Goal: Find specific page/section: Find specific page/section

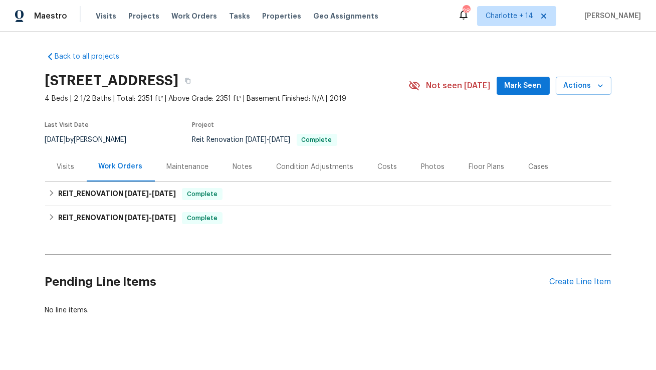
click at [387, 160] on div "Costs" at bounding box center [388, 167] width 44 height 30
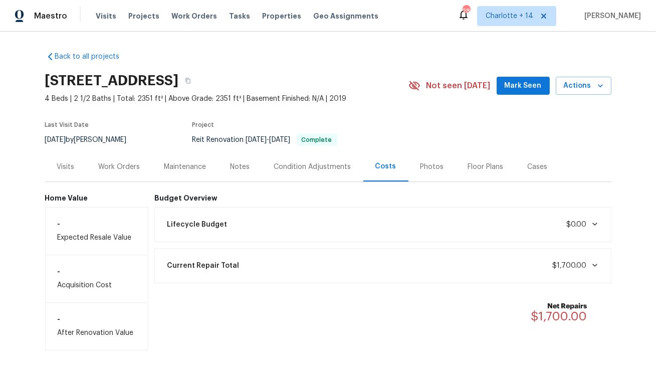
click at [114, 168] on div "Work Orders" at bounding box center [120, 167] width 42 height 10
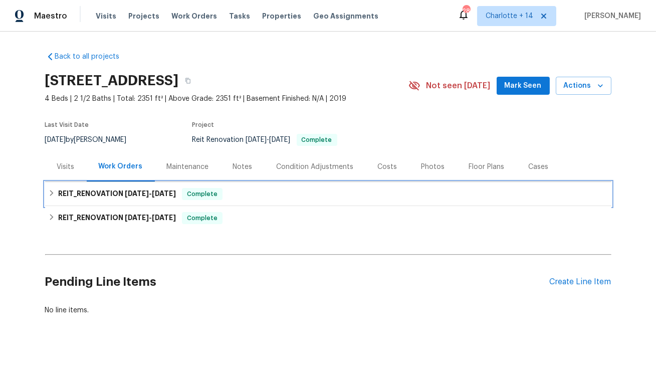
click at [132, 198] on h6 "REIT_RENOVATION 9/11/25 - 9/13/25" at bounding box center [117, 194] width 118 height 12
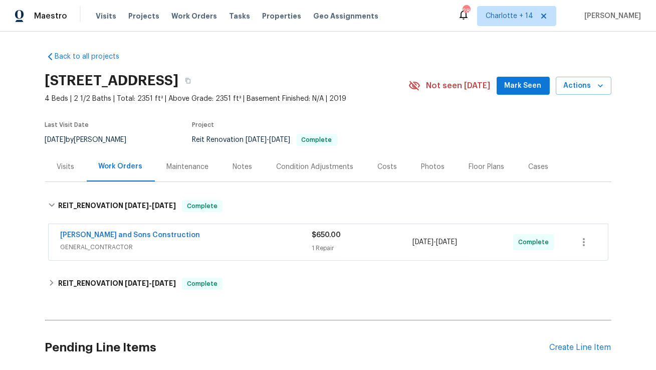
click at [389, 165] on div "Costs" at bounding box center [388, 167] width 20 height 10
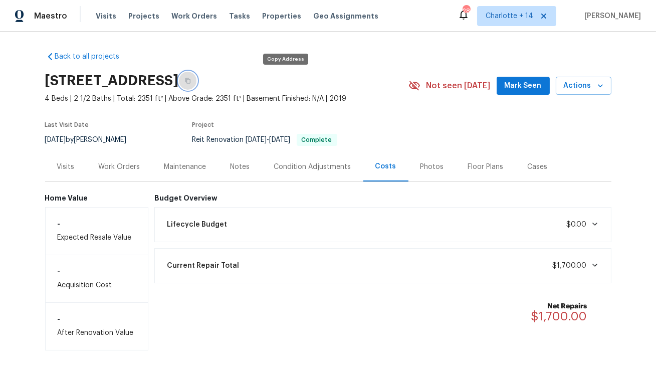
click at [191, 79] on icon "button" at bounding box center [188, 81] width 6 height 6
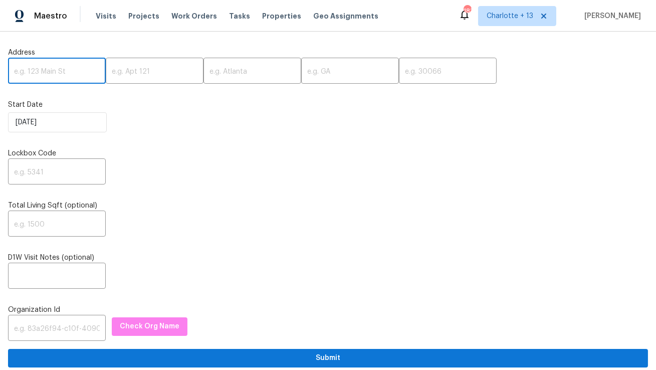
click at [47, 81] on input "text" at bounding box center [57, 72] width 98 height 24
paste input "[STREET_ADDRESS]"
click at [70, 68] on input "[STREET_ADDRESS]" at bounding box center [57, 72] width 98 height 24
click at [85, 70] on input "11102 Alameda Bay Ct, Wellington, FL 33414" at bounding box center [57, 72] width 98 height 24
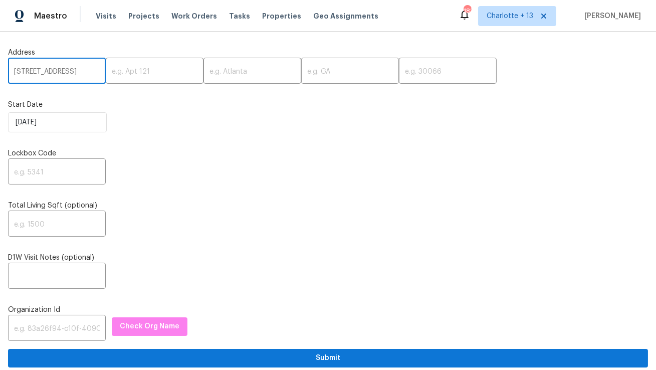
click at [85, 70] on input "11102 Alameda Bay Ct, Wellington, FL 33414" at bounding box center [57, 72] width 98 height 24
type input "11102 Alameda Bay Ct, Wellington, FL"
click at [399, 70] on input "text" at bounding box center [448, 72] width 98 height 24
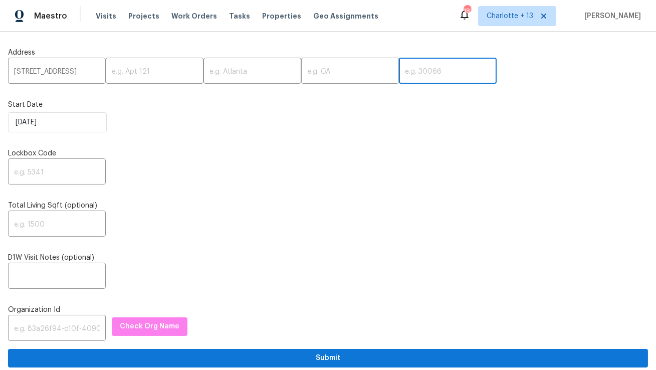
paste input "33414"
type input "33414"
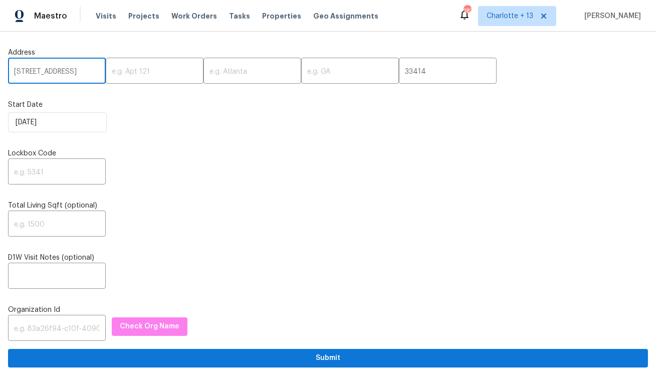
click at [88, 68] on input "11102 Alameda Bay Ct, Wellington, FL" at bounding box center [57, 72] width 98 height 24
click at [80, 74] on input "11102 Alameda Bay Ct, Wellington, FL" at bounding box center [57, 72] width 98 height 24
click at [67, 72] on input "11102 Alameda Bay Ct, Wellington, FL" at bounding box center [57, 72] width 98 height 24
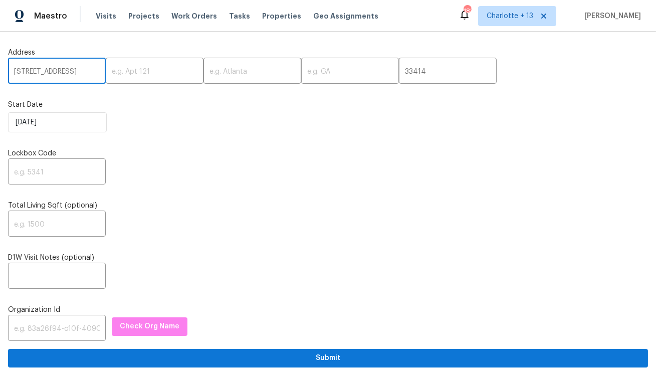
scroll to position [0, 8]
type input "11102 Alameda Bay Ct,, FL"
click at [206, 69] on input "text" at bounding box center [252, 72] width 98 height 24
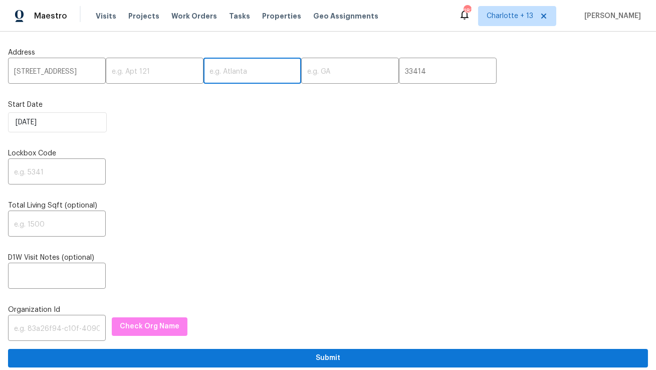
paste input "Wellington"
type input "Wellington"
click at [84, 72] on input "11102 Alameda Bay Ct,, FL" at bounding box center [57, 72] width 98 height 24
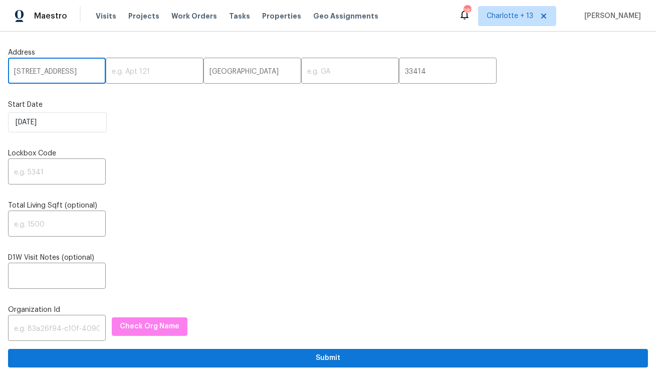
scroll to position [0, 8]
click at [89, 73] on input "11102 Alameda Bay Ct,, FL" at bounding box center [57, 72] width 98 height 24
type input "11102 Alameda Bay Ct,,"
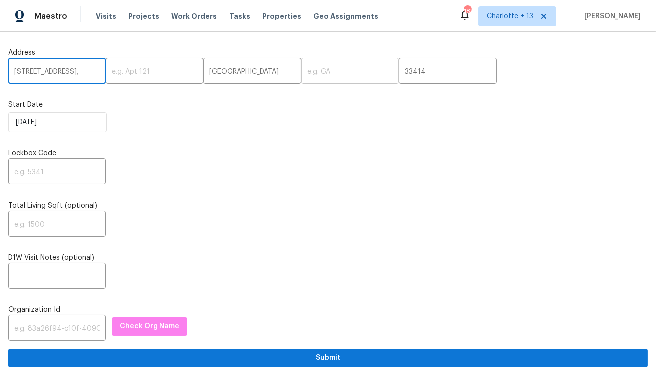
click at [301, 73] on input "text" at bounding box center [350, 72] width 98 height 24
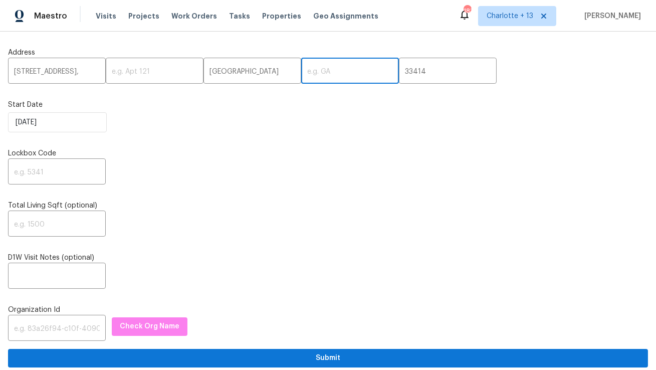
paste input "FL"
type input "FL"
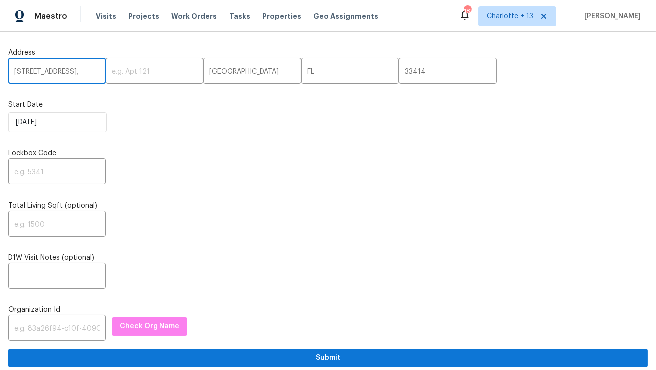
click at [91, 73] on input "11102 Alameda Bay Ct,," at bounding box center [57, 72] width 98 height 24
type input "11102 Alameda Bay Ct"
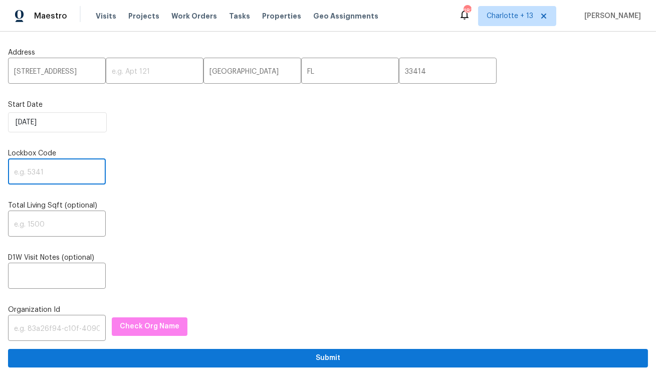
click at [59, 172] on input "text" at bounding box center [57, 173] width 98 height 24
paste input "6210"
type input "6210"
click at [38, 333] on input "text" at bounding box center [57, 329] width 98 height 24
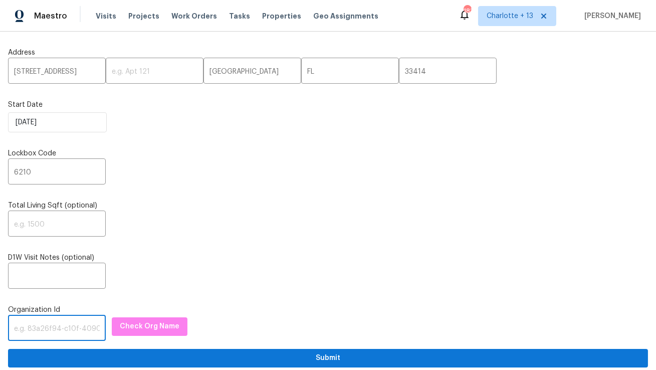
paste input "1349d153-b359-4f9b-b4dd-758ff939cc37"
type input "1349d153-b359-4f9b-b4dd-758ff939cc37"
click at [142, 328] on span "Check Org Name" at bounding box center [150, 326] width 60 height 13
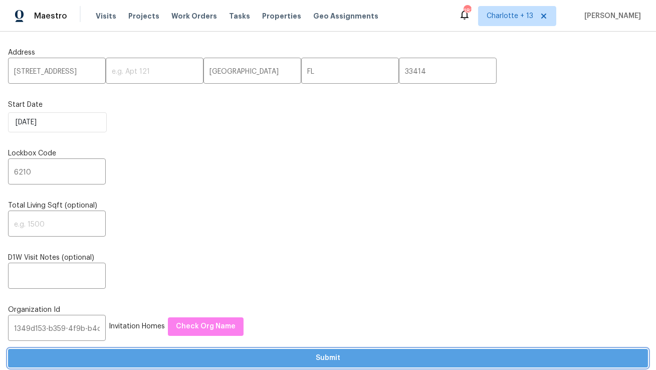
click at [166, 363] on span "Submit" at bounding box center [328, 358] width 624 height 13
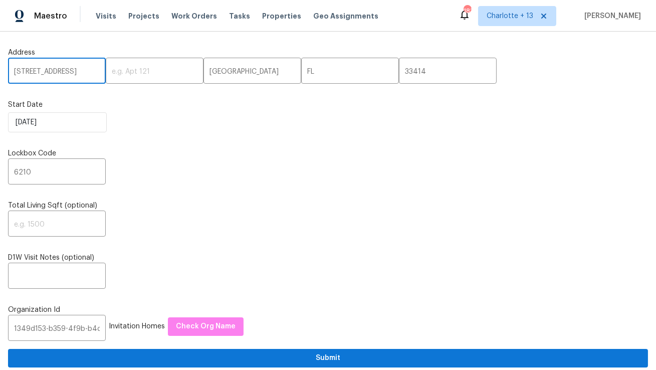
click at [68, 76] on input "11102 Alameda Bay Ct" at bounding box center [57, 72] width 98 height 24
paste input "9358 Arborwood Cir"
type input "9358 Arborwood Cir"
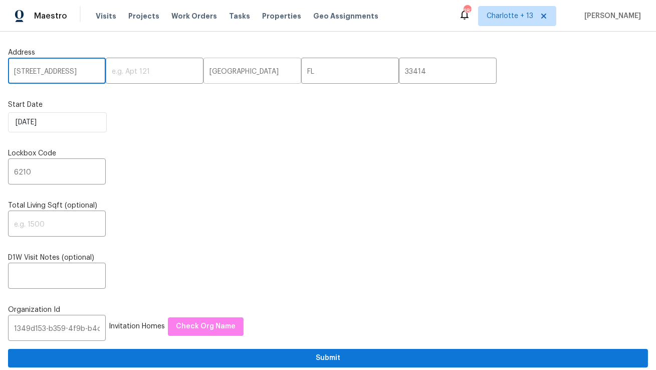
click at [203, 74] on input "Wellington" at bounding box center [252, 72] width 98 height 24
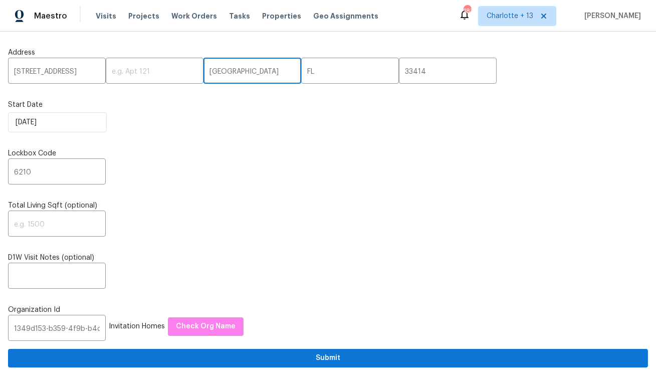
click at [203, 74] on input "Wellington" at bounding box center [252, 72] width 98 height 24
paste input "Davie"
type input "Davie"
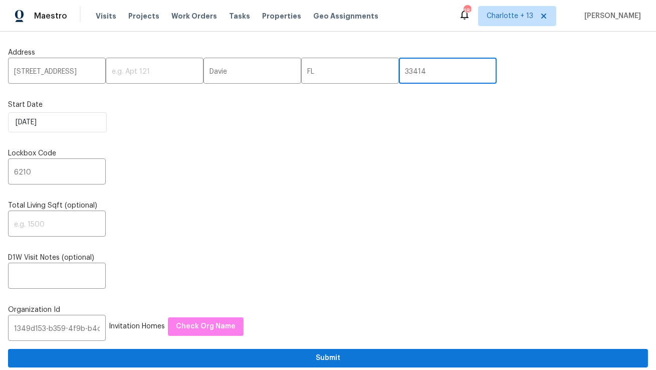
click at [399, 75] on input "33414" at bounding box center [448, 72] width 98 height 24
paste input "328"
type input "33328"
click at [21, 169] on input "6210" at bounding box center [57, 173] width 98 height 24
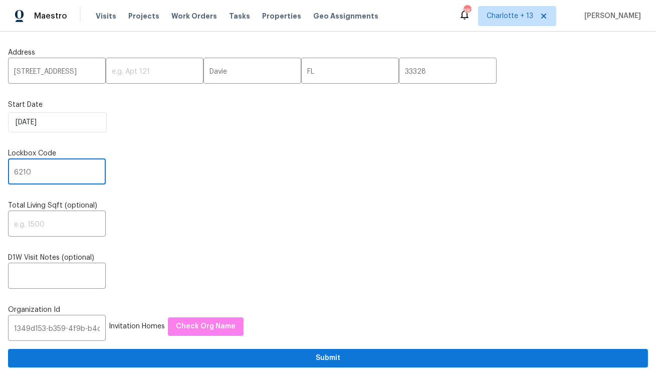
click at [21, 169] on input "6210" at bounding box center [57, 173] width 98 height 24
paste input "74"
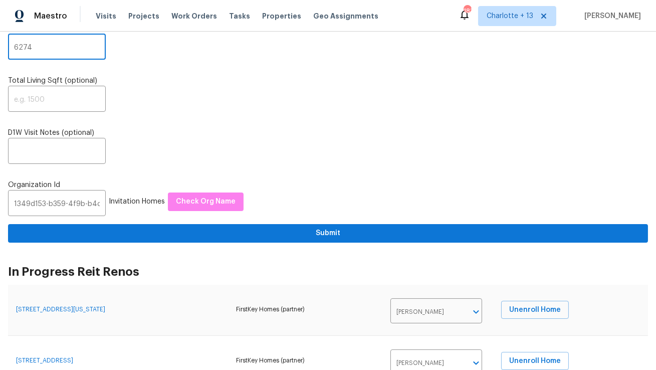
type input "6274"
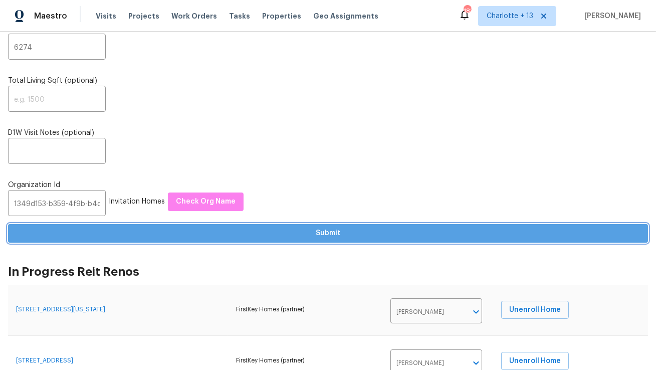
click at [323, 226] on button "Submit" at bounding box center [328, 233] width 640 height 19
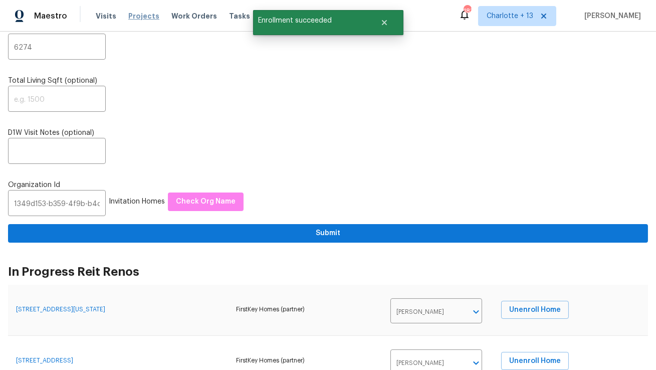
click at [136, 15] on span "Projects" at bounding box center [143, 16] width 31 height 10
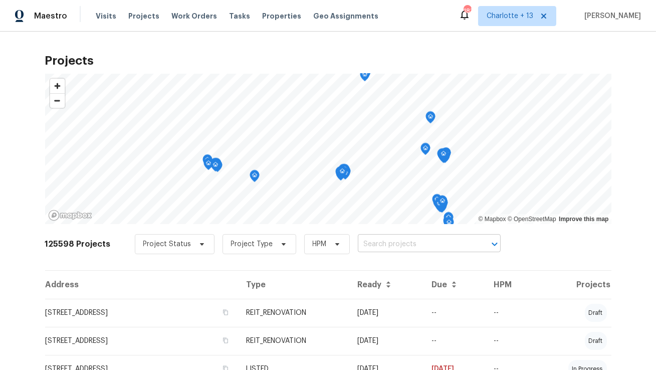
click at [393, 249] on input "text" at bounding box center [415, 245] width 115 height 16
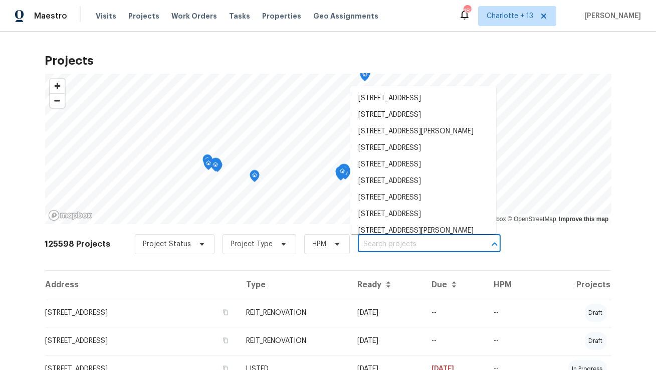
paste input "6274"
type input "6274"
paste input "[STREET_ADDRESS]"
type input "[STREET_ADDRESS]"
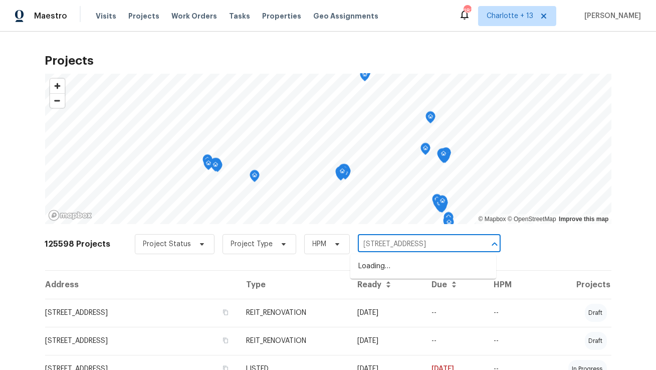
scroll to position [0, 31]
click at [383, 265] on li "[STREET_ADDRESS]" at bounding box center [423, 266] width 146 height 17
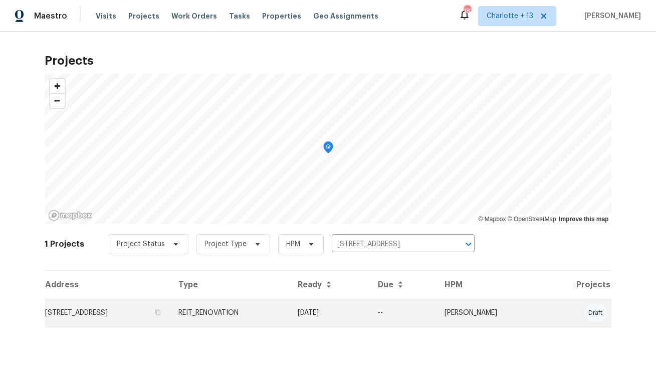
click at [144, 315] on td "[STREET_ADDRESS]" at bounding box center [108, 313] width 126 height 28
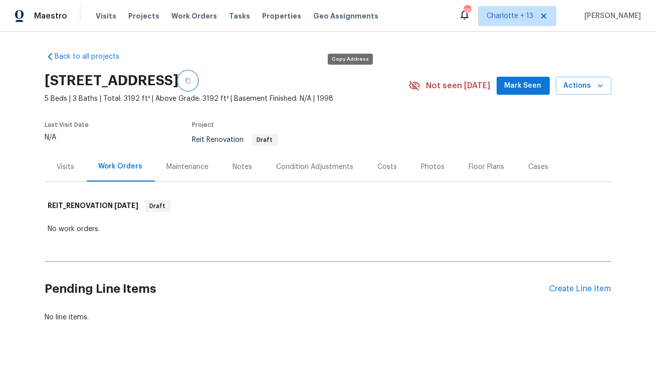
click at [191, 81] on icon "button" at bounding box center [188, 81] width 6 height 6
click at [135, 13] on span "Projects" at bounding box center [143, 16] width 31 height 10
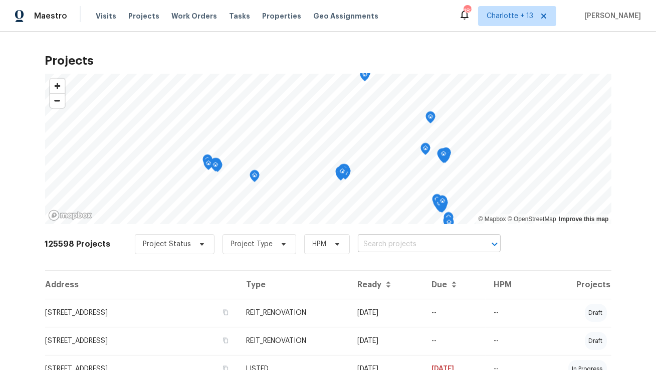
click at [358, 245] on input "text" at bounding box center [415, 245] width 115 height 16
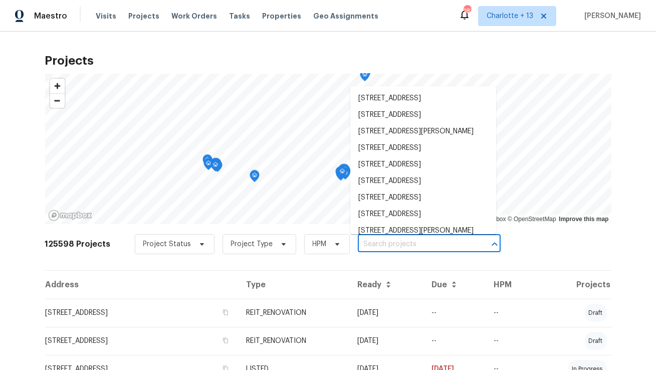
paste input "[STREET_ADDRESS]"
type input "[STREET_ADDRESS]"
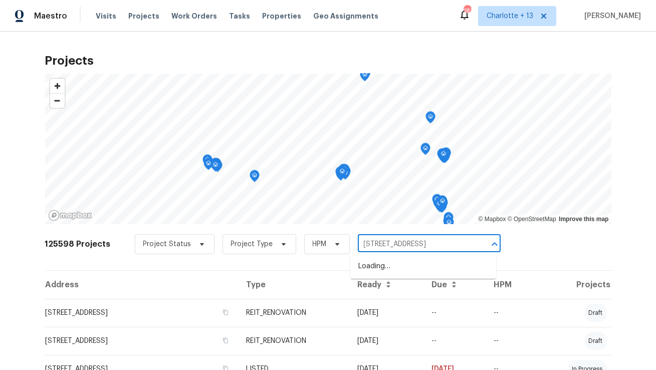
scroll to position [0, 11]
click at [393, 269] on li "[STREET_ADDRESS]" at bounding box center [423, 266] width 146 height 17
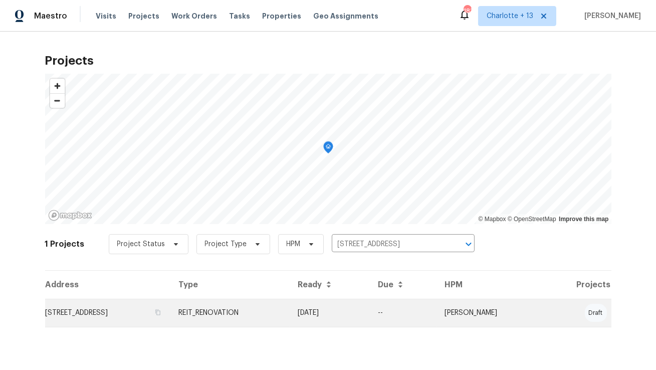
click at [137, 315] on td "[STREET_ADDRESS]" at bounding box center [108, 313] width 126 height 28
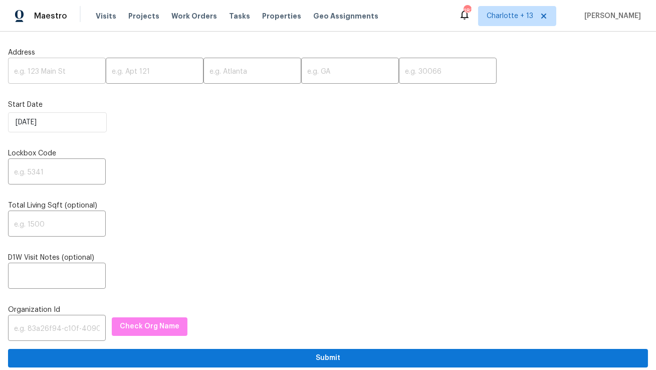
click at [54, 71] on input "text" at bounding box center [57, 72] width 98 height 24
paste input "[STREET_ADDRESS]"
click at [71, 74] on input "840 Huntington Pl, Orlando, FL 32803" at bounding box center [57, 72] width 98 height 24
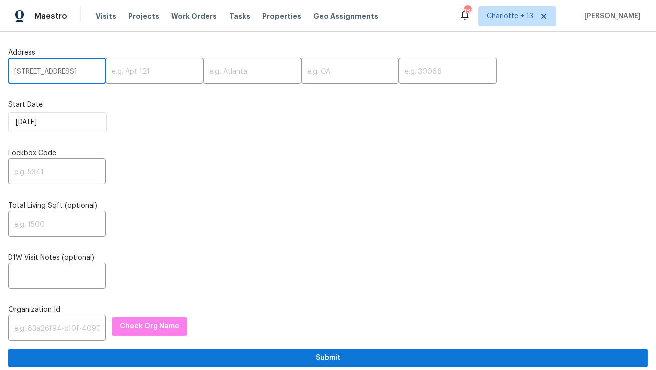
scroll to position [0, 26]
type input "840 Huntington Pl, Orlando, FL"
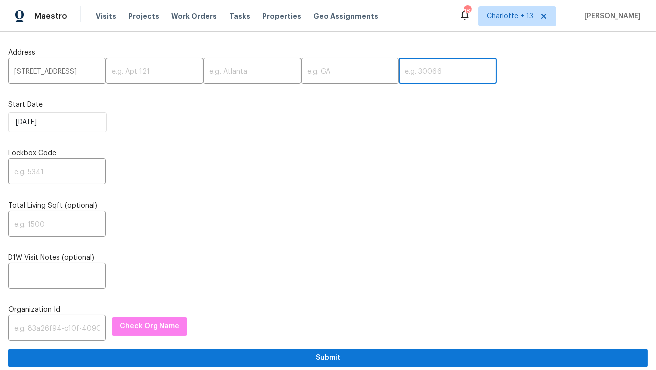
click at [399, 71] on input "text" at bounding box center [448, 72] width 98 height 24
paste input "32803"
type input "32803"
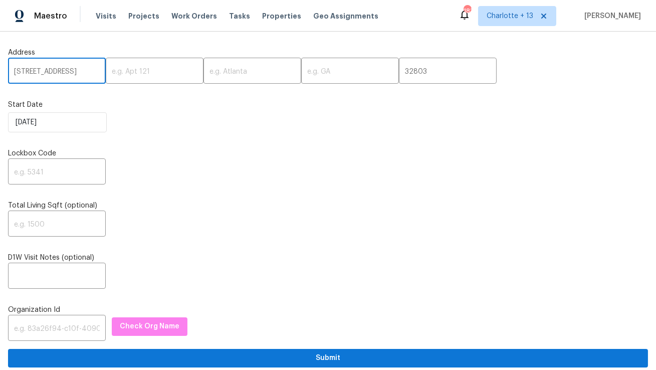
click at [84, 72] on input "840 Huntington Pl, Orlando, FL" at bounding box center [57, 72] width 98 height 24
type input "840 Huntington Pl,, FL"
click at [212, 76] on input "text" at bounding box center [252, 72] width 98 height 24
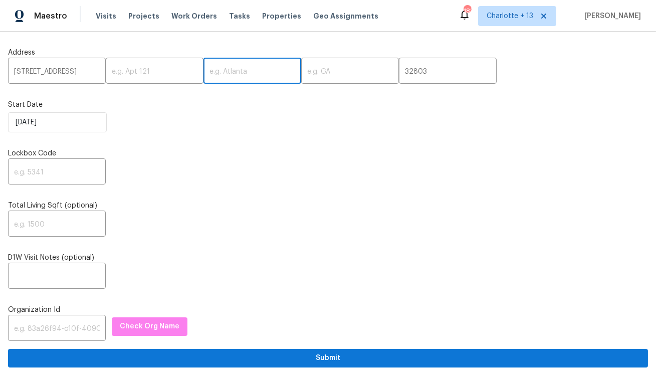
paste input "Orlando"
type input "Orlando"
click at [86, 72] on input "840 Huntington Pl,, FL" at bounding box center [57, 72] width 98 height 24
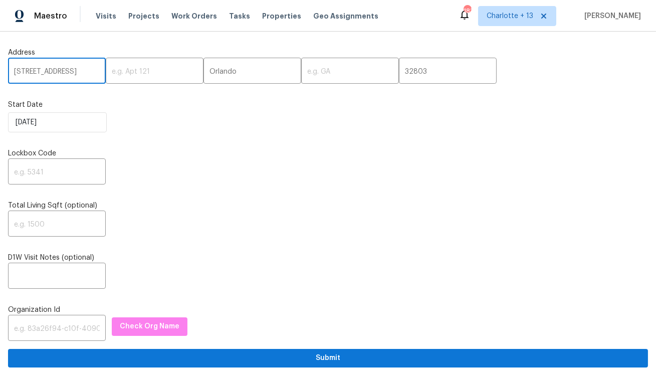
click at [86, 72] on input "840 Huntington Pl,, FL" at bounding box center [57, 72] width 98 height 24
type input "840 Huntington Pl,,"
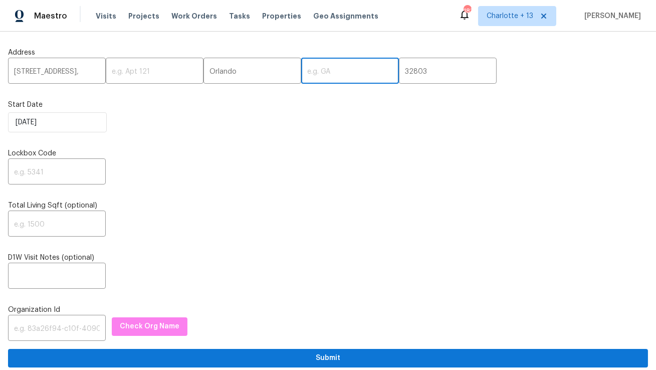
click at [301, 72] on input "text" at bounding box center [350, 72] width 98 height 24
paste input "FL"
type input "FL"
click at [82, 73] on input "840 Huntington Pl,," at bounding box center [57, 72] width 98 height 24
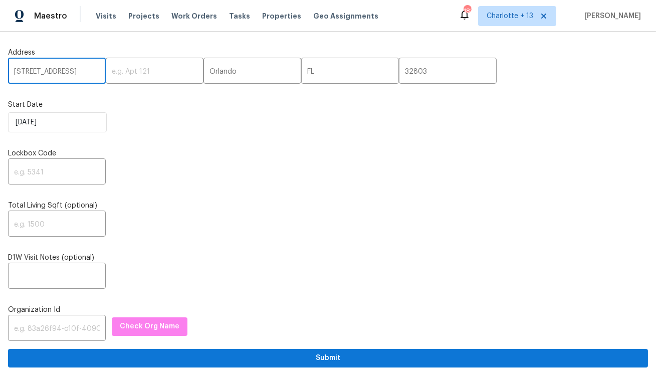
type input "[STREET_ADDRESS]"
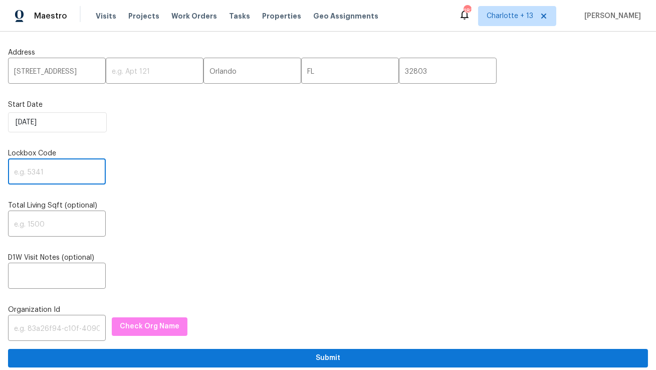
click at [46, 181] on input "text" at bounding box center [57, 173] width 98 height 24
paste input "1036"
type input "1036"
click at [56, 334] on input "text" at bounding box center [57, 329] width 98 height 24
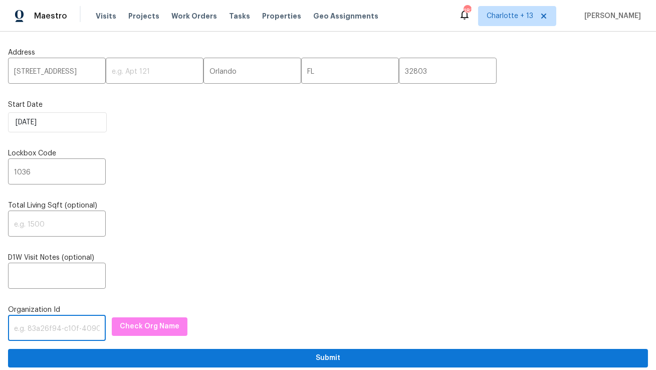
paste input "1349d153-b359-4f9b-b4dd-758ff939cc37"
type input "1349d153-b359-4f9b-b4dd-758ff939cc37"
click at [130, 328] on span "Check Org Name" at bounding box center [150, 326] width 60 height 13
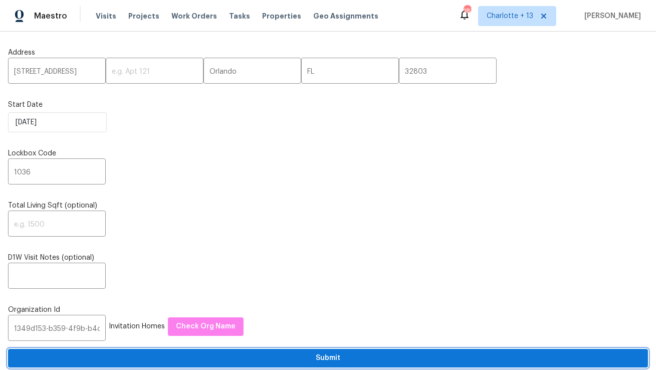
click at [144, 360] on span "Submit" at bounding box center [328, 358] width 624 height 13
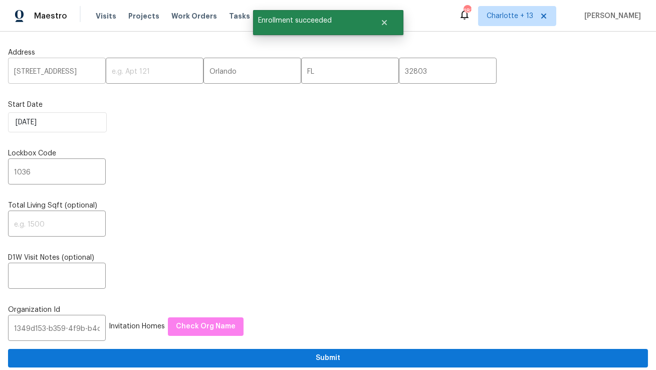
click at [52, 70] on input "[STREET_ADDRESS]" at bounding box center [57, 72] width 98 height 24
click at [105, 17] on span "Visits" at bounding box center [106, 16] width 21 height 10
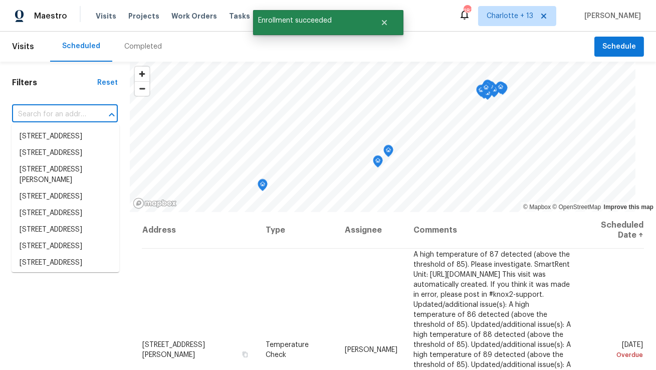
click at [72, 117] on input "text" at bounding box center [51, 115] width 78 height 16
paste input "[STREET_ADDRESS]"
type input "[STREET_ADDRESS]"
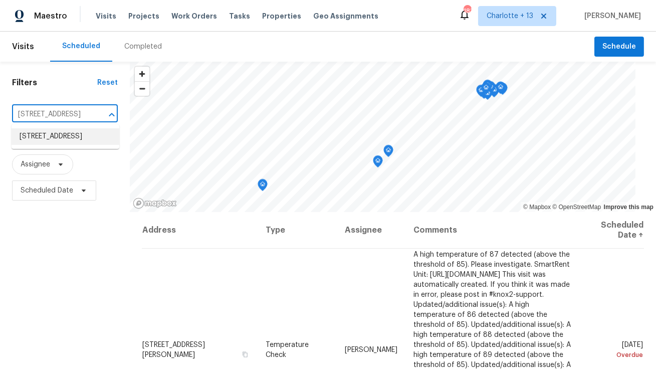
click at [65, 138] on li "[STREET_ADDRESS]" at bounding box center [66, 136] width 108 height 17
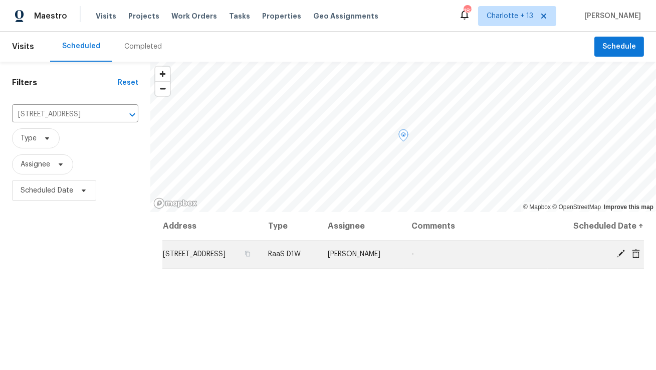
click at [260, 253] on td "[STREET_ADDRESS]" at bounding box center [211, 254] width 98 height 28
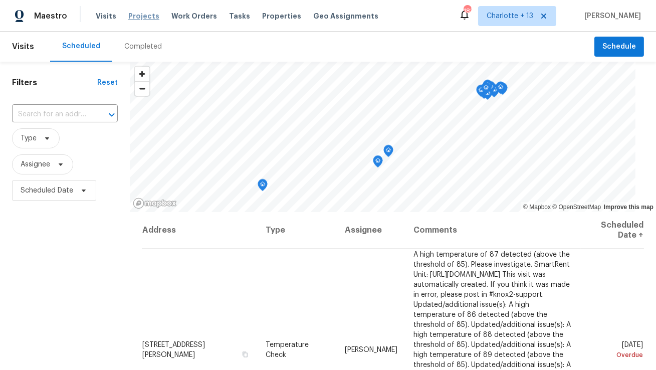
click at [133, 17] on span "Projects" at bounding box center [143, 16] width 31 height 10
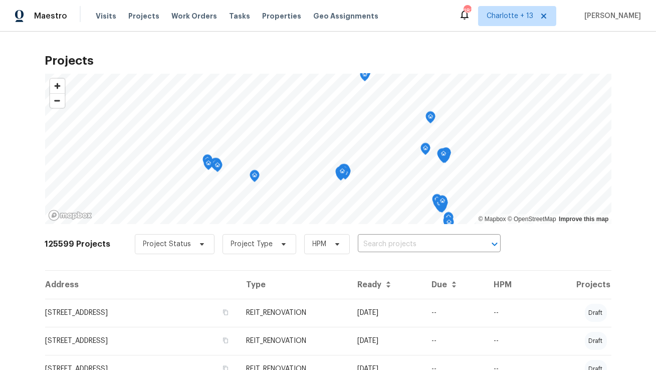
click at [377, 245] on input "text" at bounding box center [415, 245] width 115 height 16
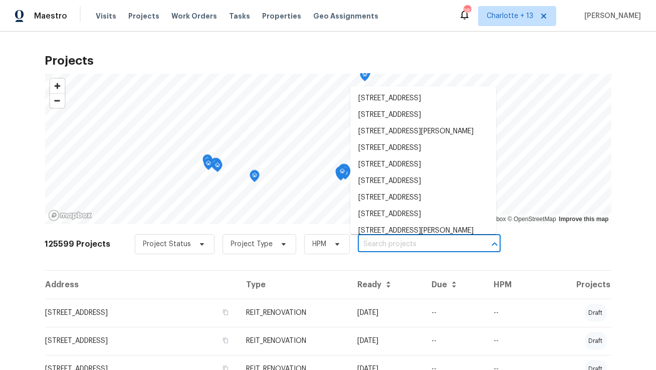
paste input "[STREET_ADDRESS]"
type input "[STREET_ADDRESS]"
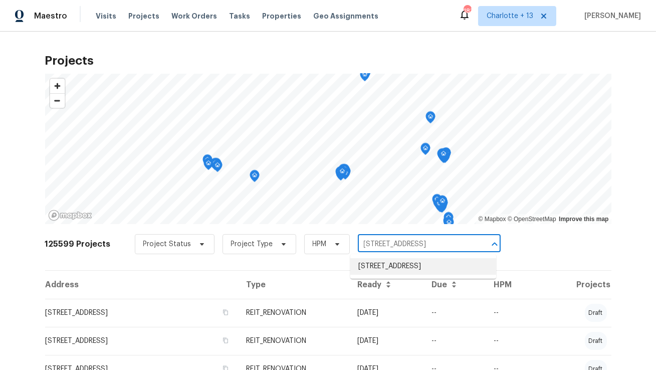
click at [375, 270] on li "[STREET_ADDRESS]" at bounding box center [423, 266] width 146 height 17
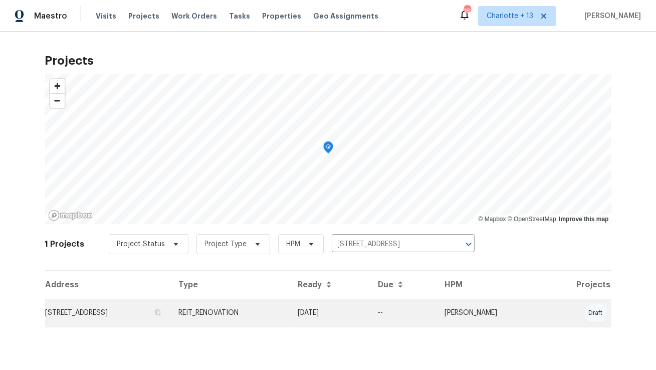
click at [122, 316] on td "[STREET_ADDRESS]" at bounding box center [108, 313] width 126 height 28
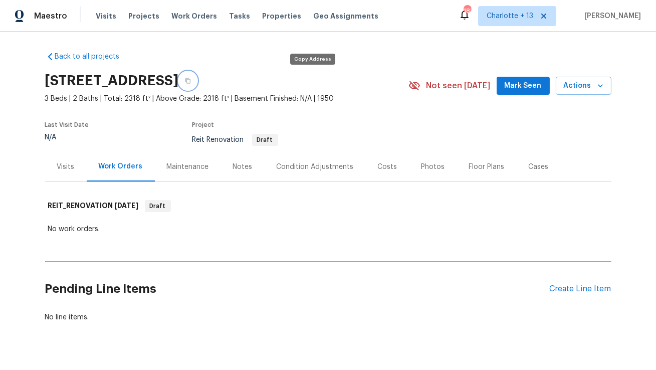
click at [191, 81] on icon "button" at bounding box center [188, 81] width 6 height 6
